Goal: Navigation & Orientation: Find specific page/section

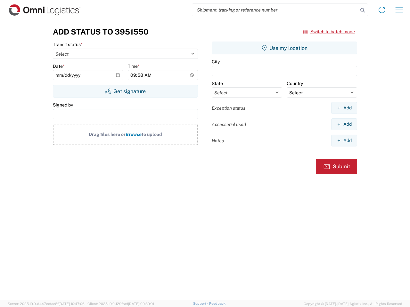
click at [275, 10] on input "search" at bounding box center [275, 10] width 166 height 12
click at [362, 10] on icon at bounding box center [362, 10] width 9 height 9
click at [381, 10] on icon at bounding box center [381, 10] width 10 height 10
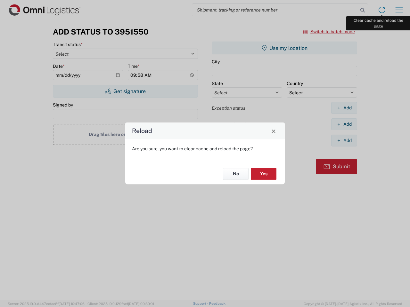
click at [399, 10] on div "Reload Are you sure, you want to clear cache and reload the page? No Yes" at bounding box center [205, 153] width 410 height 307
click at [329, 32] on div "Reload Are you sure, you want to clear cache and reload the page? No Yes" at bounding box center [205, 153] width 410 height 307
click at [125, 91] on div "Reload Are you sure, you want to clear cache and reload the page? No Yes" at bounding box center [205, 153] width 410 height 307
click at [284, 48] on div "Reload Are you sure, you want to clear cache and reload the page? No Yes" at bounding box center [205, 153] width 410 height 307
click at [344, 108] on div "Reload Are you sure, you want to clear cache and reload the page? No Yes" at bounding box center [205, 153] width 410 height 307
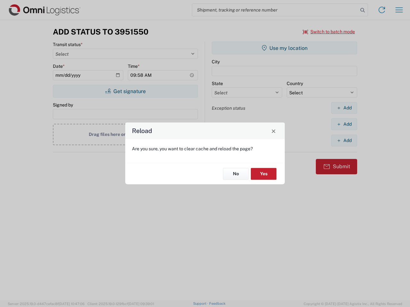
click at [344, 124] on div "Reload Are you sure, you want to clear cache and reload the page? No Yes" at bounding box center [205, 153] width 410 height 307
click at [344, 140] on div "Reload Are you sure, you want to clear cache and reload the page? No Yes" at bounding box center [205, 153] width 410 height 307
